Goal: Transaction & Acquisition: Purchase product/service

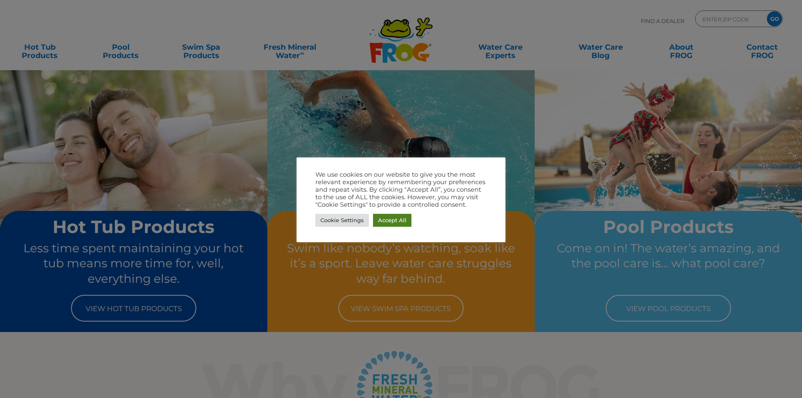
click at [396, 223] on link "Accept All" at bounding box center [392, 220] width 38 height 13
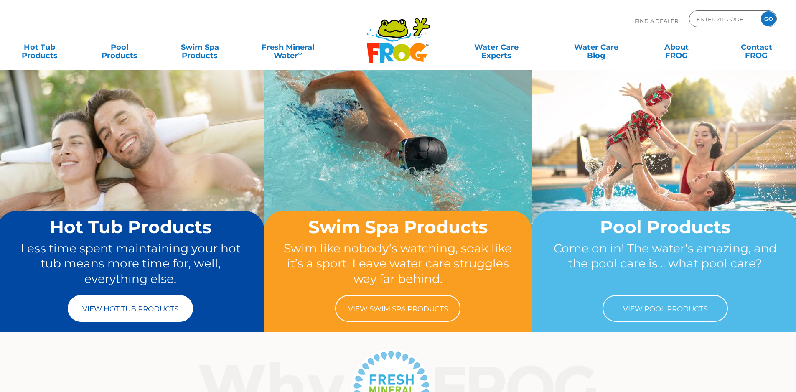
click at [130, 309] on link "View Hot Tub Products" at bounding box center [130, 308] width 125 height 27
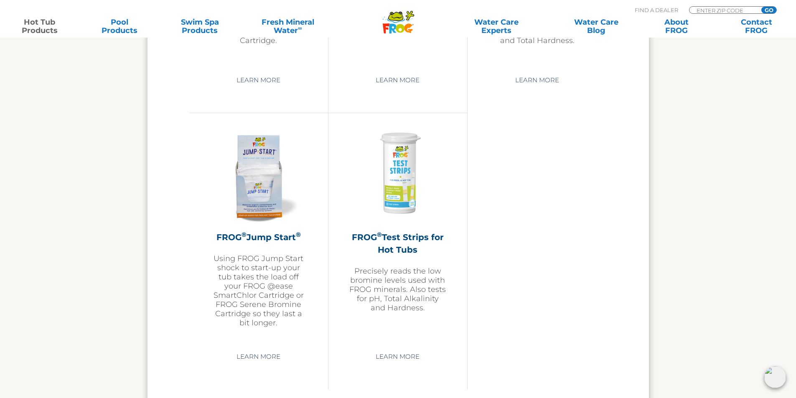
scroll to position [1963, 0]
